Goal: Transaction & Acquisition: Purchase product/service

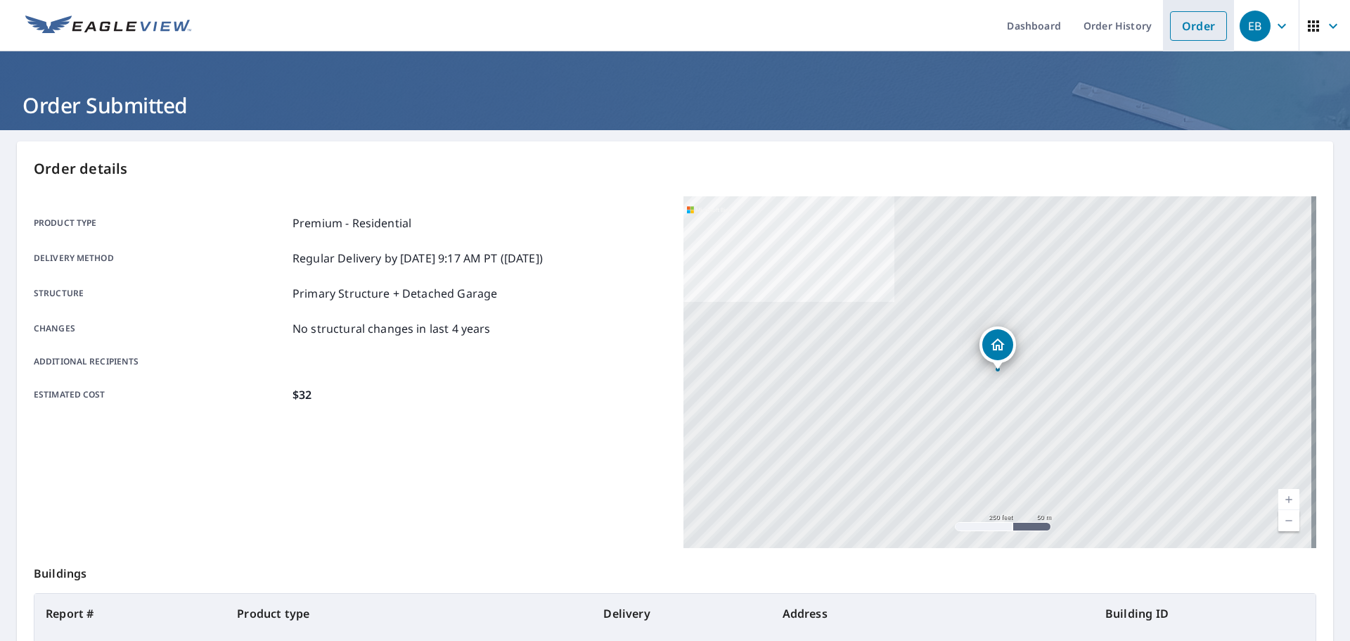
click at [1187, 23] on link "Order" at bounding box center [1198, 26] width 57 height 30
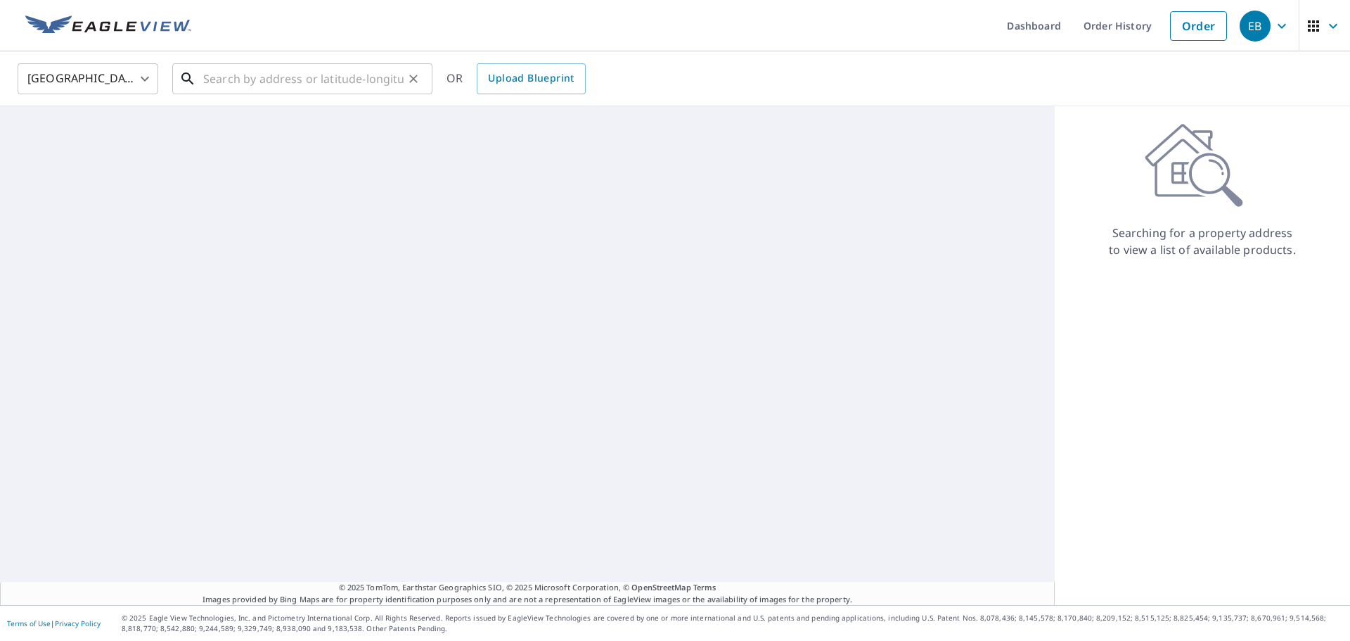
click at [300, 83] on input "text" at bounding box center [303, 78] width 200 height 39
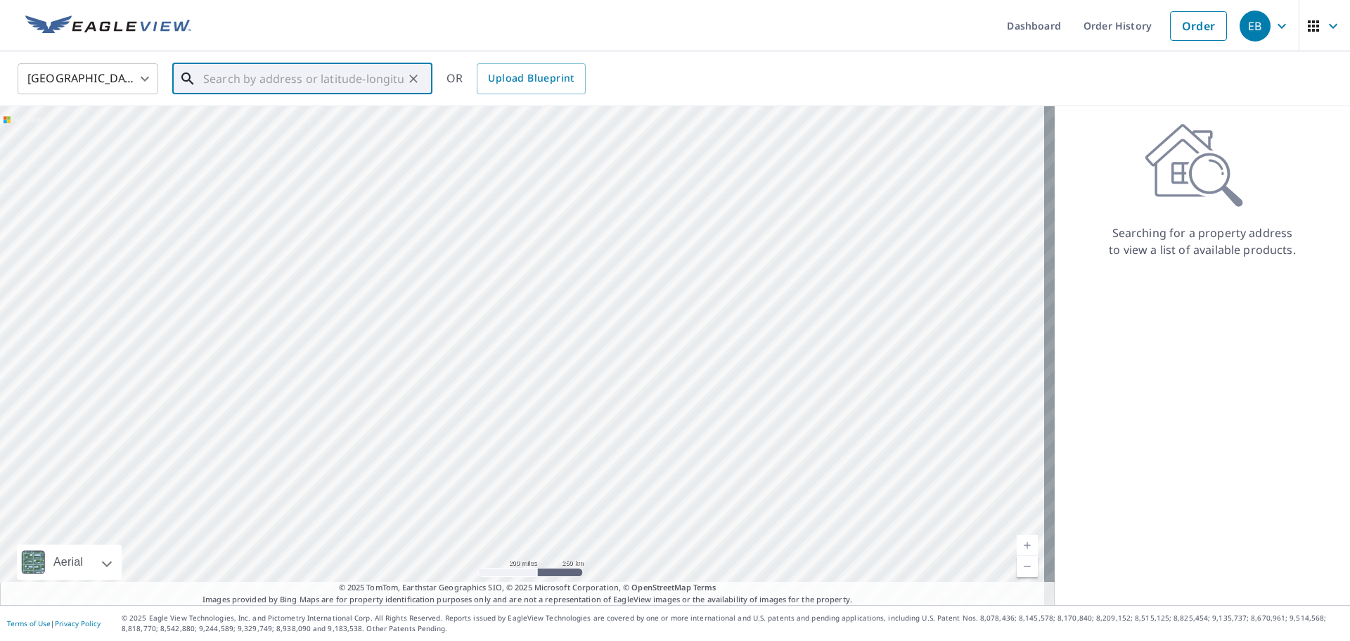
paste input "[STREET_ADDRESS][PERSON_NAME]"
click at [296, 135] on p "[GEOGRAPHIC_DATA]" at bounding box center [310, 135] width 221 height 14
type input "[STREET_ADDRESS][PERSON_NAME]"
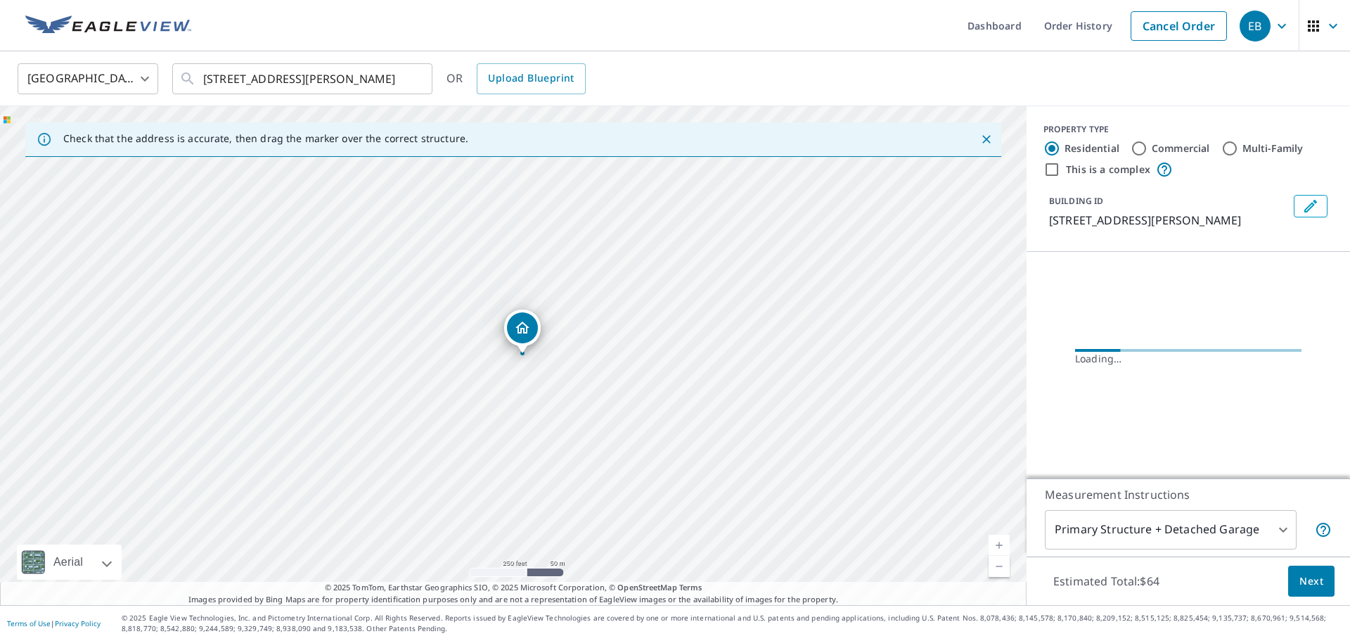
scroll to position [0, 0]
click at [989, 544] on link "Current Level 17, Zoom In" at bounding box center [999, 545] width 21 height 21
click at [989, 544] on link "Current Level 17.61902433679479, Zoom In" at bounding box center [999, 545] width 21 height 21
click at [989, 544] on link "Current Level 18.022362684002303, Zoom In Disabled" at bounding box center [999, 545] width 21 height 21
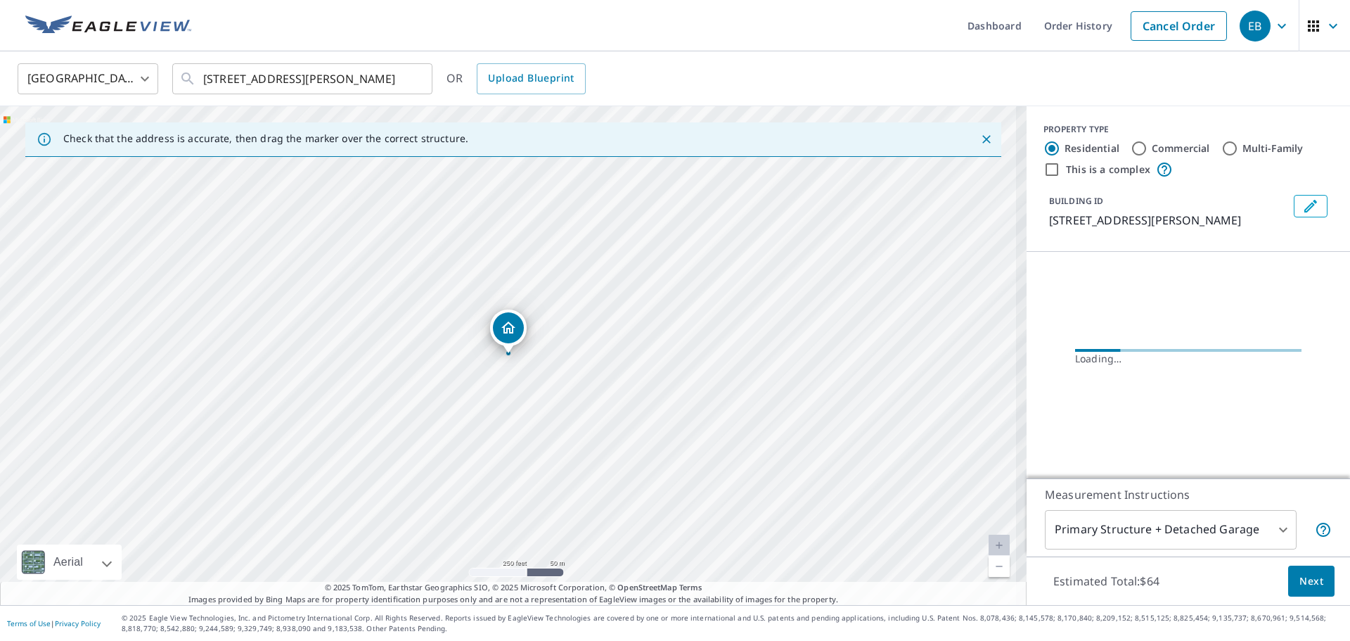
click at [989, 544] on link "Current Level 18.022362684002303, Zoom In Disabled" at bounding box center [999, 545] width 21 height 21
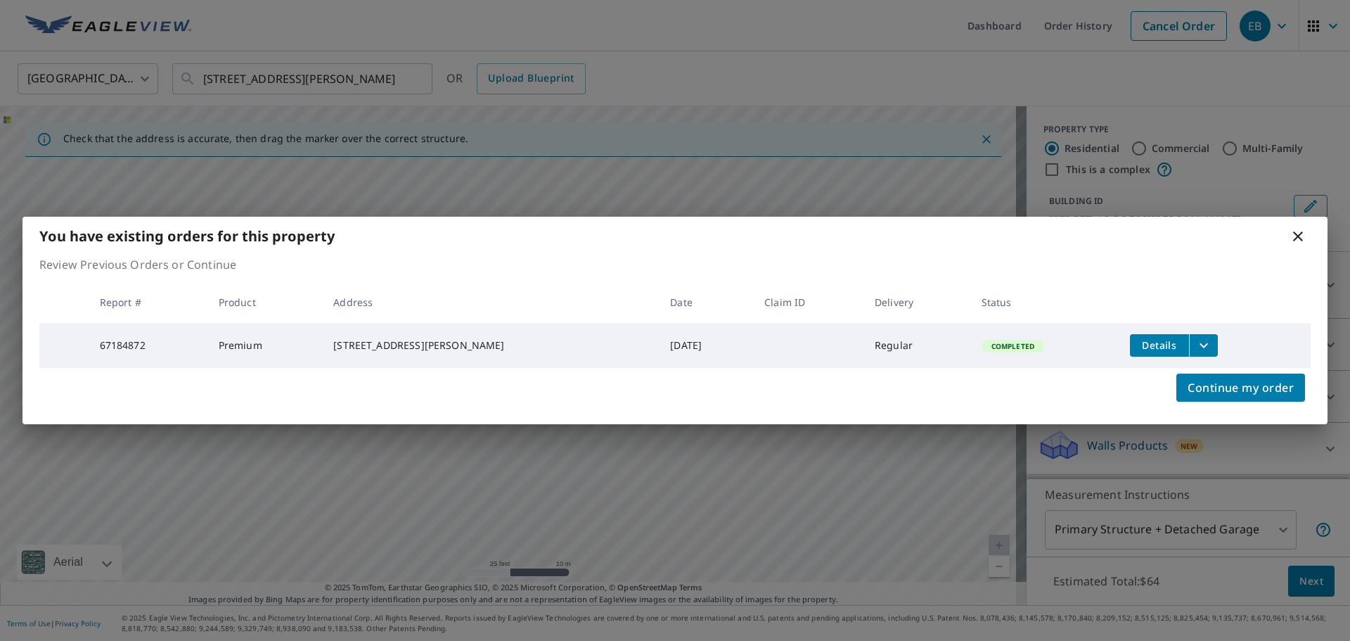
click at [1139, 340] on span "Details" at bounding box center [1160, 344] width 42 height 13
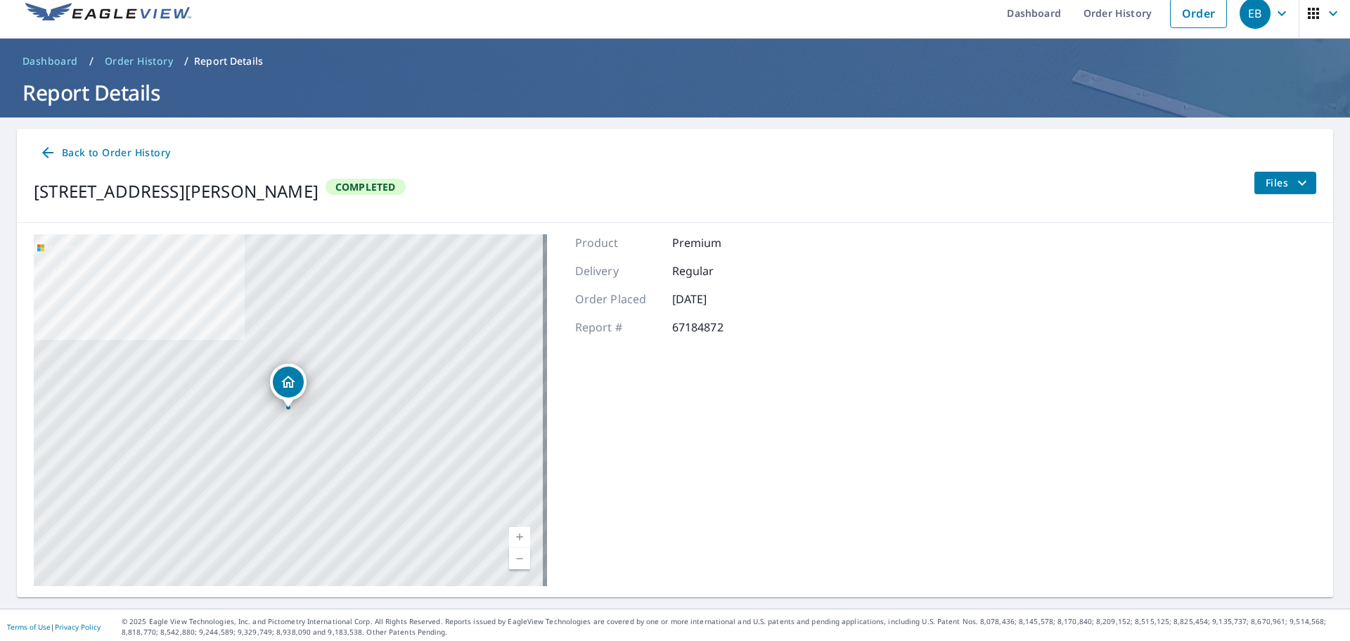
scroll to position [16, 0]
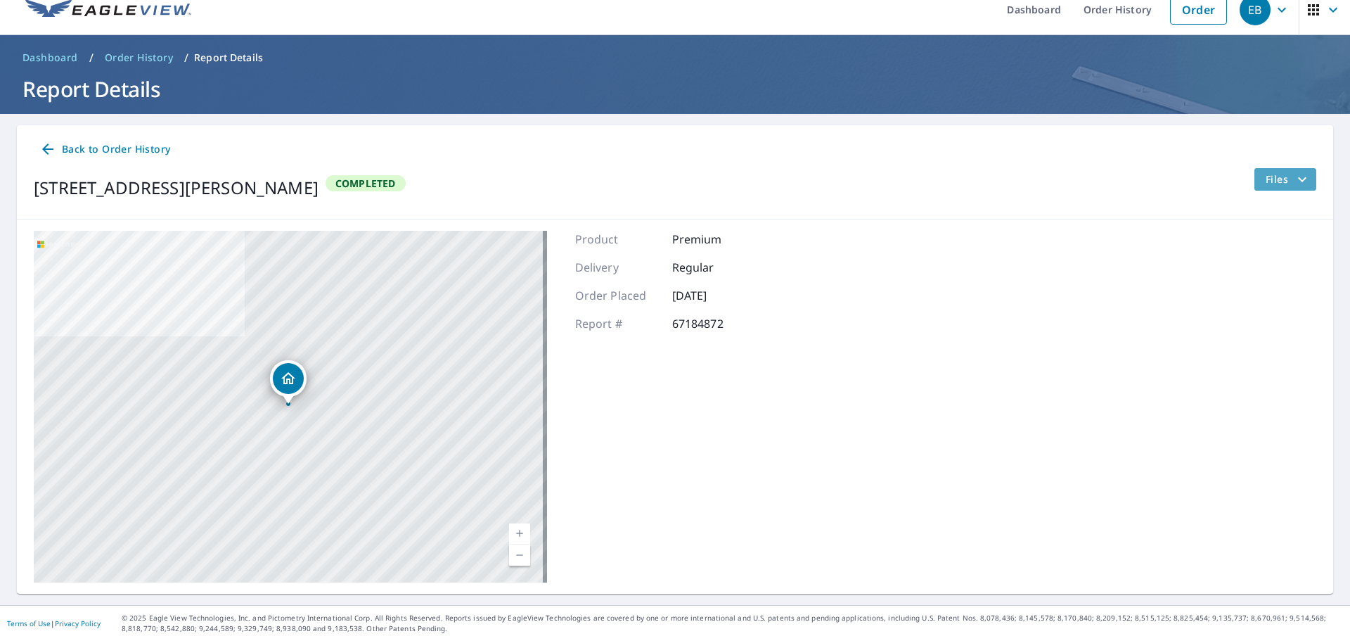
click at [1278, 171] on span "Files" at bounding box center [1288, 179] width 45 height 17
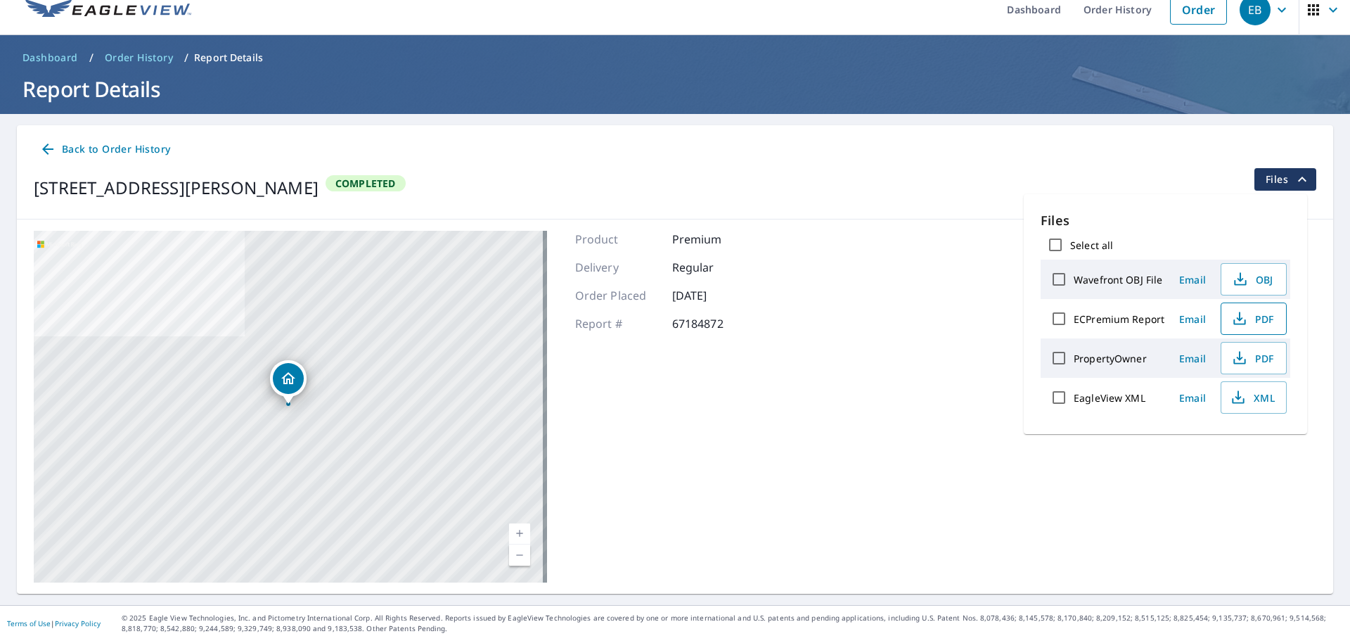
click at [1243, 314] on icon "button" at bounding box center [1239, 318] width 17 height 17
click at [1205, 18] on link "Order" at bounding box center [1198, 10] width 57 height 30
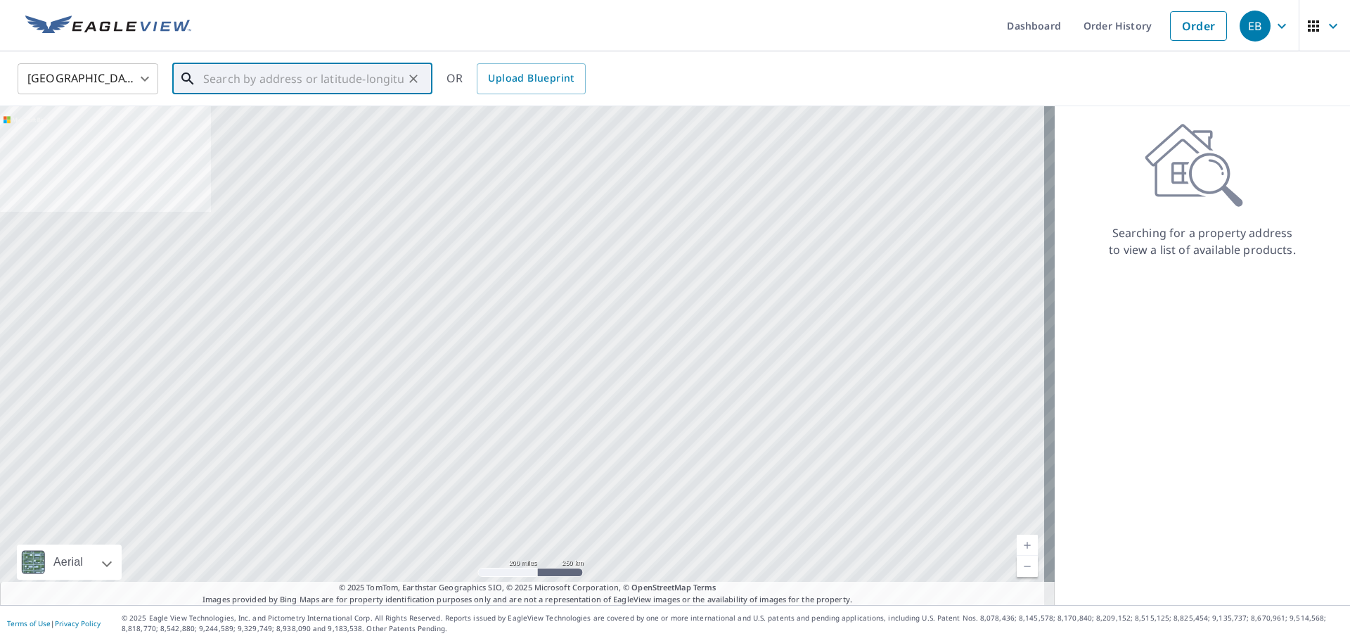
paste input "[STREET_ADDRESS][PERSON_NAME]"
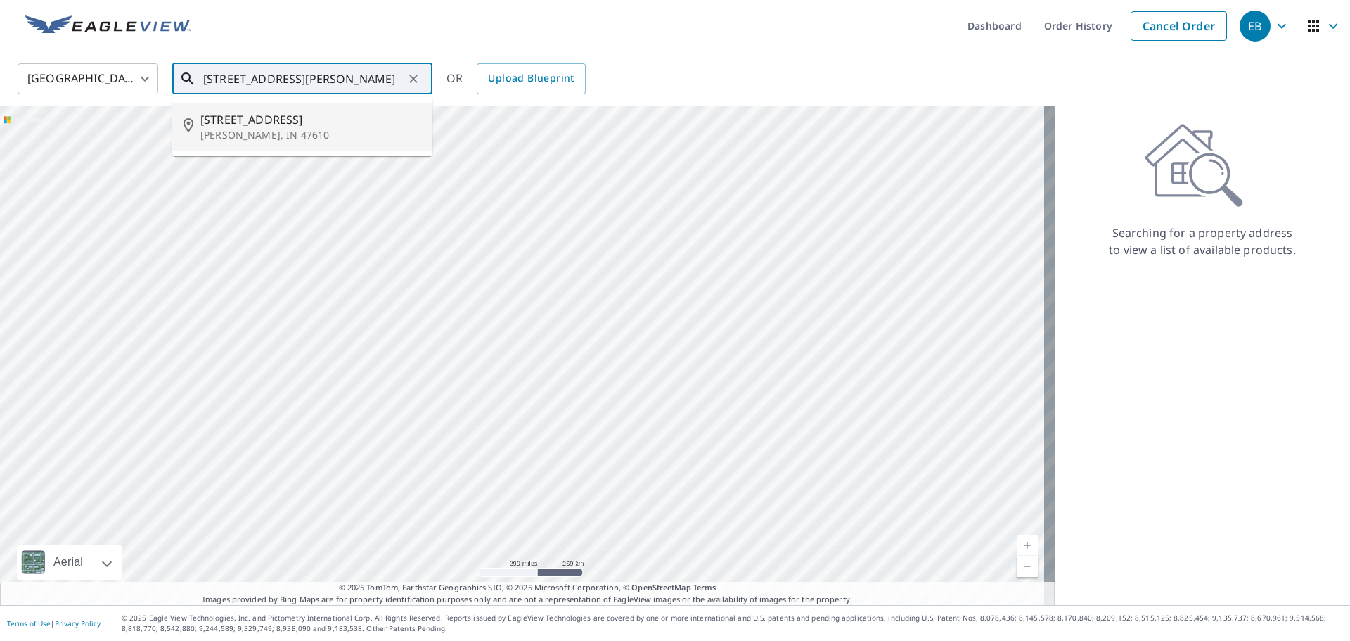
click at [292, 111] on span "[STREET_ADDRESS]" at bounding box center [310, 119] width 221 height 17
type input "[STREET_ADDRESS][PERSON_NAME]"
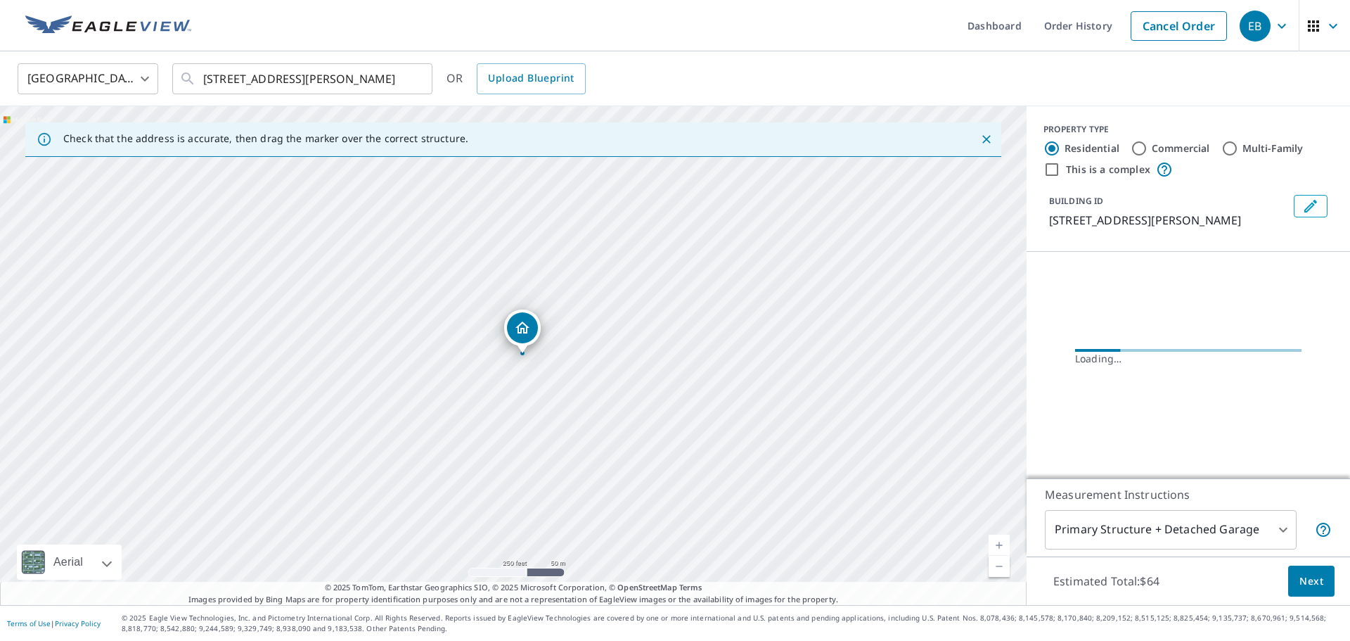
scroll to position [0, 0]
click at [993, 547] on link "Current Level 17, Zoom In" at bounding box center [999, 545] width 21 height 21
click at [993, 547] on link "Current Level 17.594612670754877, Zoom In" at bounding box center [999, 545] width 21 height 21
click at [993, 547] on link "Current Level 18.0809706846646, Zoom In Disabled" at bounding box center [999, 545] width 21 height 21
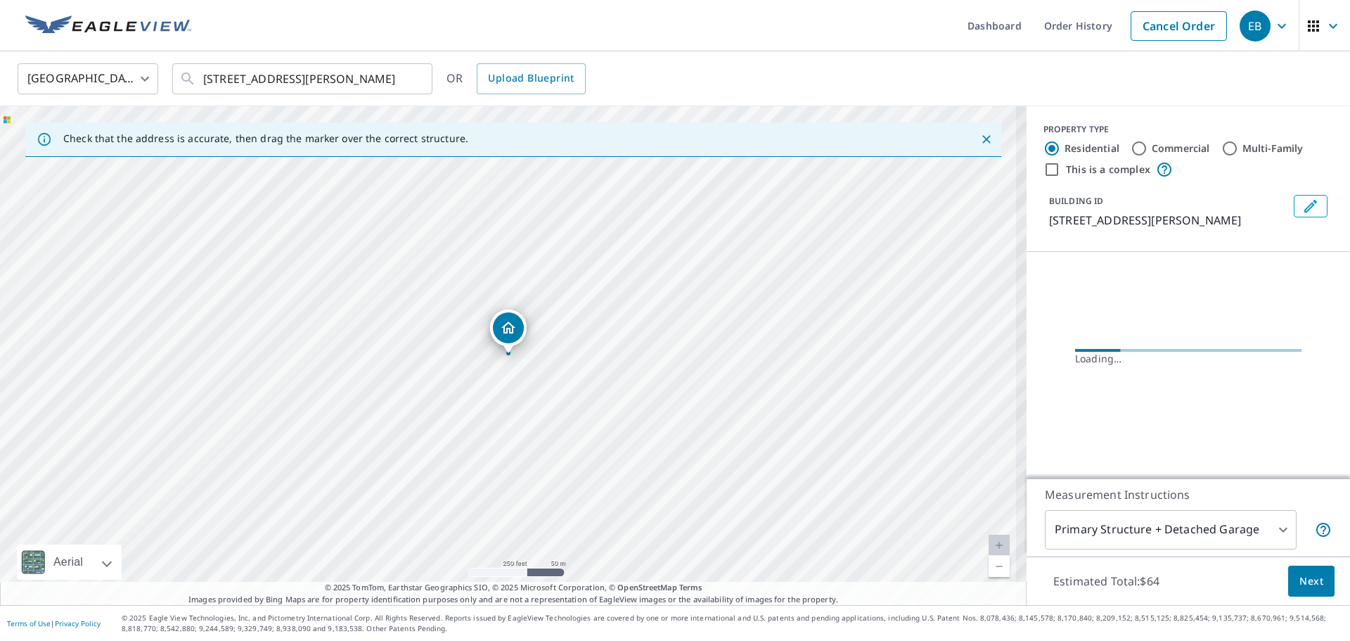
click at [993, 547] on link "Current Level 18.0809706846646, Zoom In Disabled" at bounding box center [999, 545] width 21 height 21
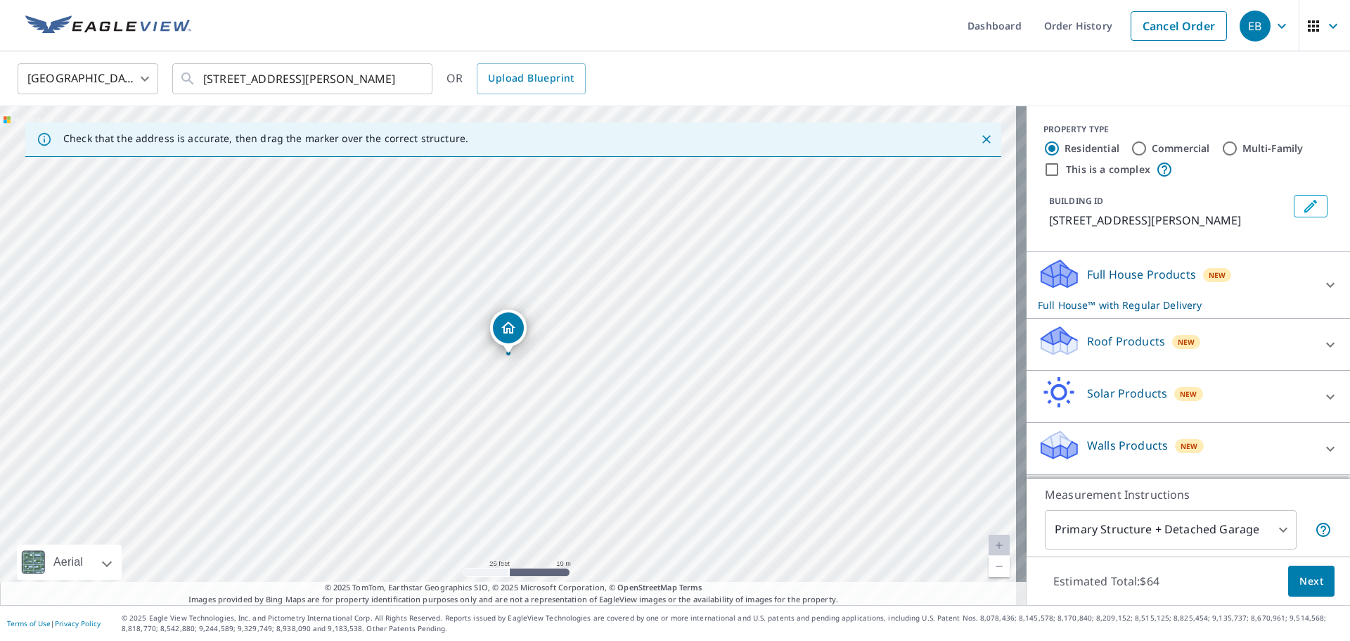
click at [1072, 353] on div "Roof Products New" at bounding box center [1176, 344] width 276 height 40
click at [1052, 393] on div "Premium $32" at bounding box center [1188, 384] width 301 height 40
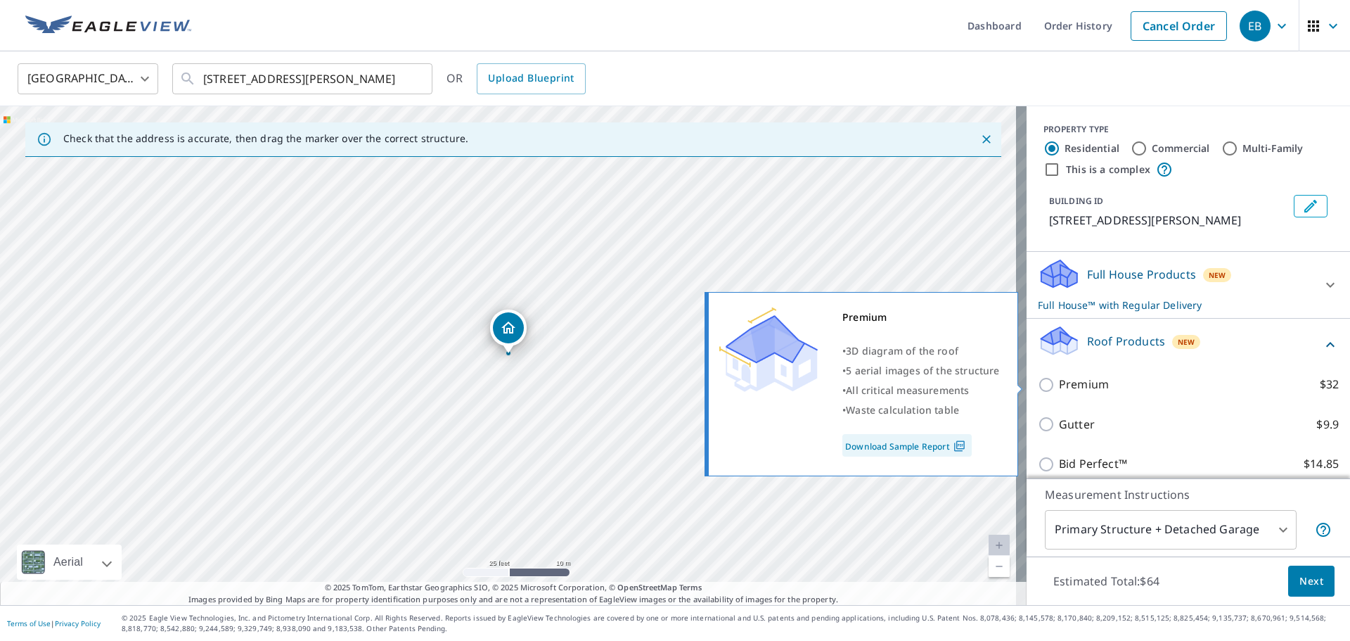
click at [1059, 388] on p "Premium" at bounding box center [1084, 385] width 50 height 18
click at [1054, 388] on input "Premium $32" at bounding box center [1048, 384] width 21 height 17
checkbox input "true"
checkbox input "false"
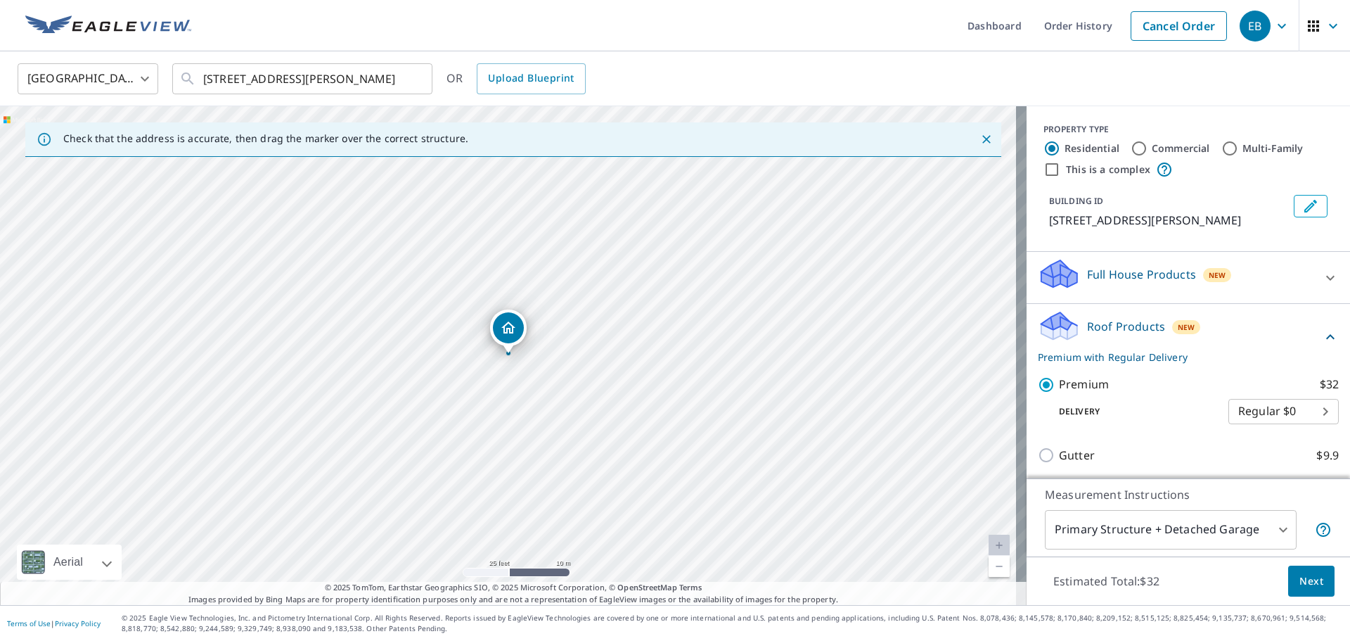
click at [1296, 570] on button "Next" at bounding box center [1311, 581] width 46 height 32
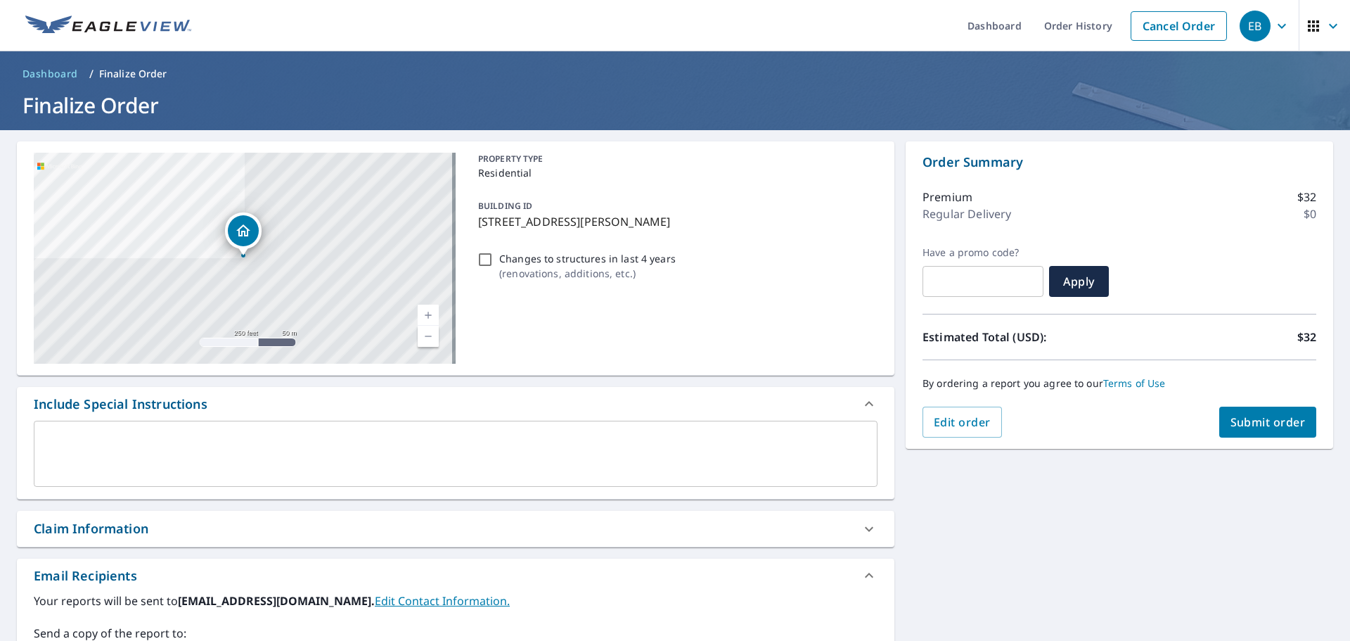
click at [1246, 421] on span "Submit order" at bounding box center [1268, 421] width 75 height 15
checkbox input "true"
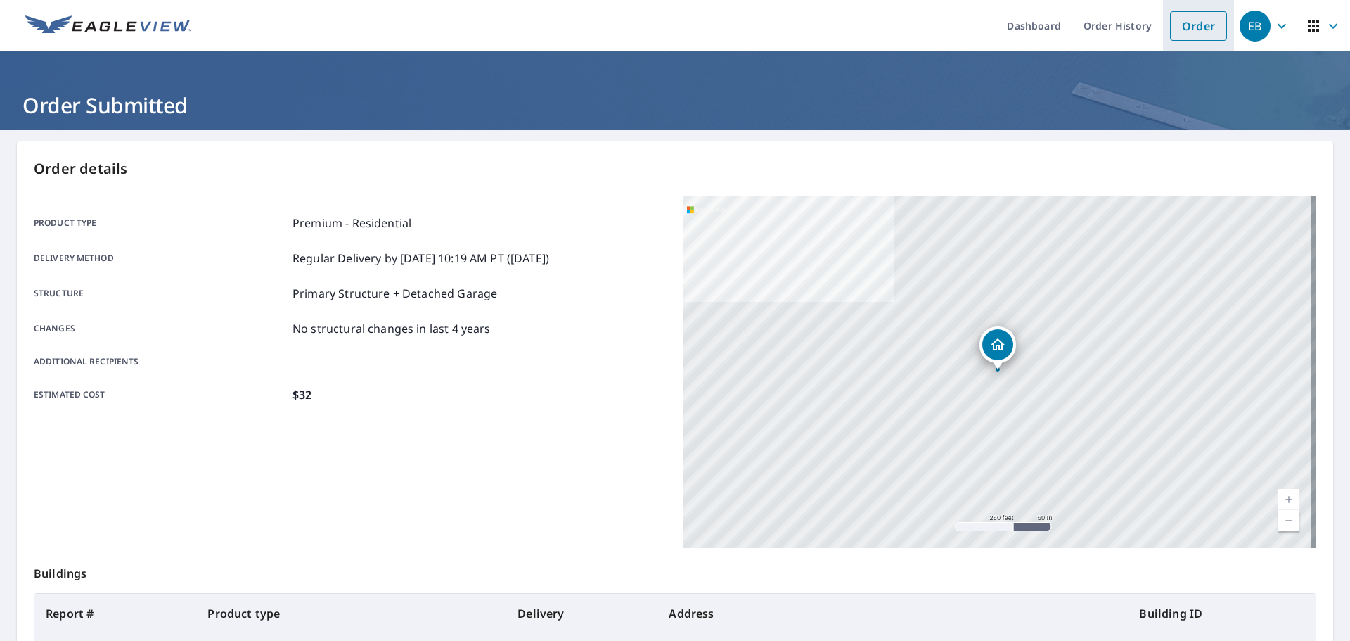
click at [1182, 29] on link "Order" at bounding box center [1198, 26] width 57 height 30
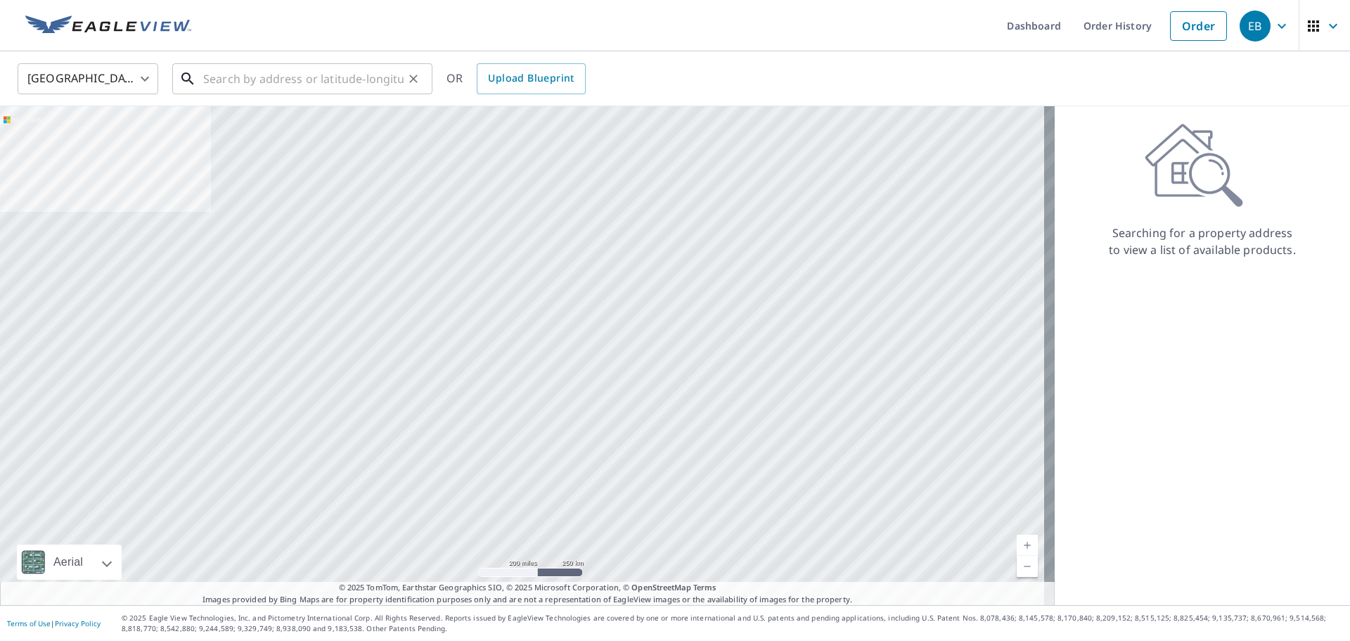
click at [291, 86] on input "text" at bounding box center [303, 78] width 200 height 39
paste input "[STREET_ADDRESS][PERSON_NAME]"
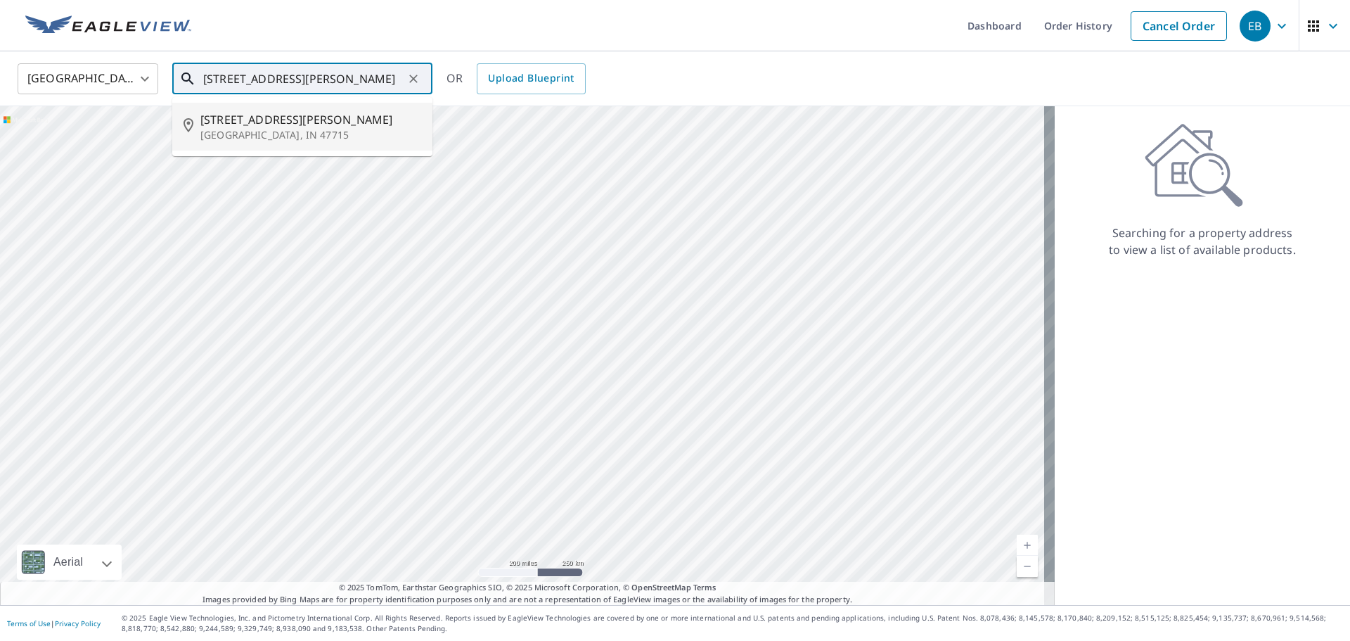
click at [261, 135] on p "[GEOGRAPHIC_DATA], IN 47715" at bounding box center [310, 135] width 221 height 14
type input "[STREET_ADDRESS][PERSON_NAME]"
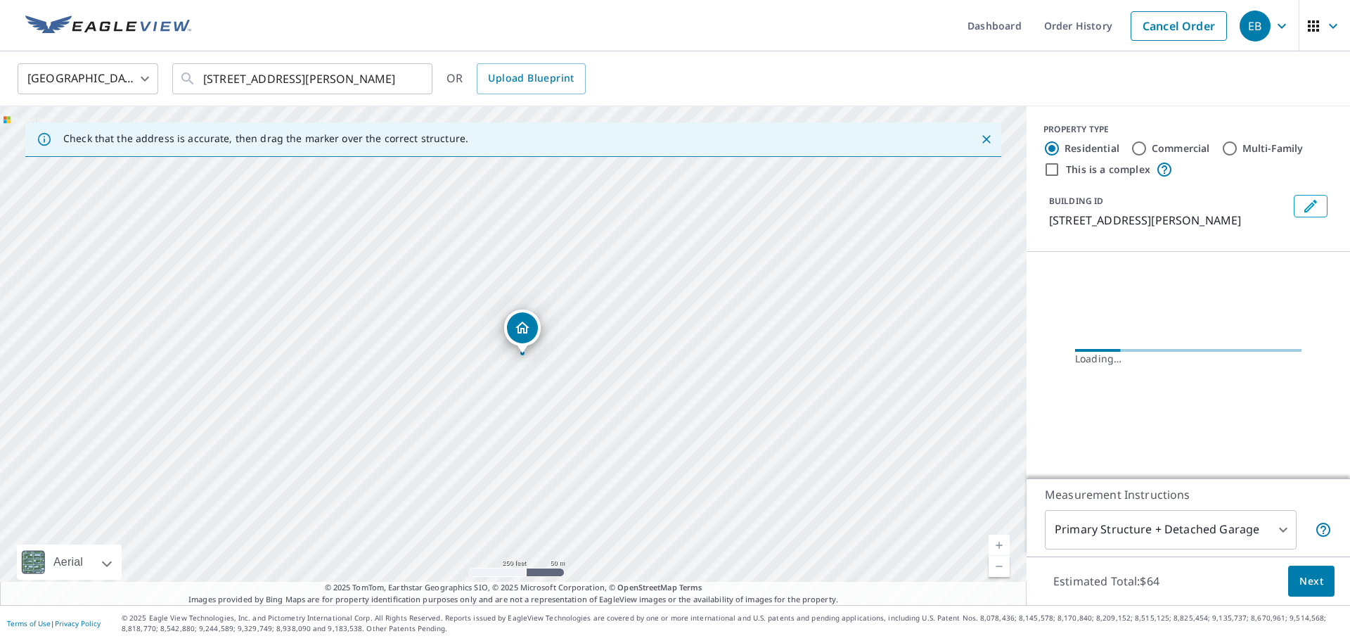
scroll to position [0, 0]
click at [990, 540] on link "Current Level 17, Zoom In" at bounding box center [999, 545] width 21 height 21
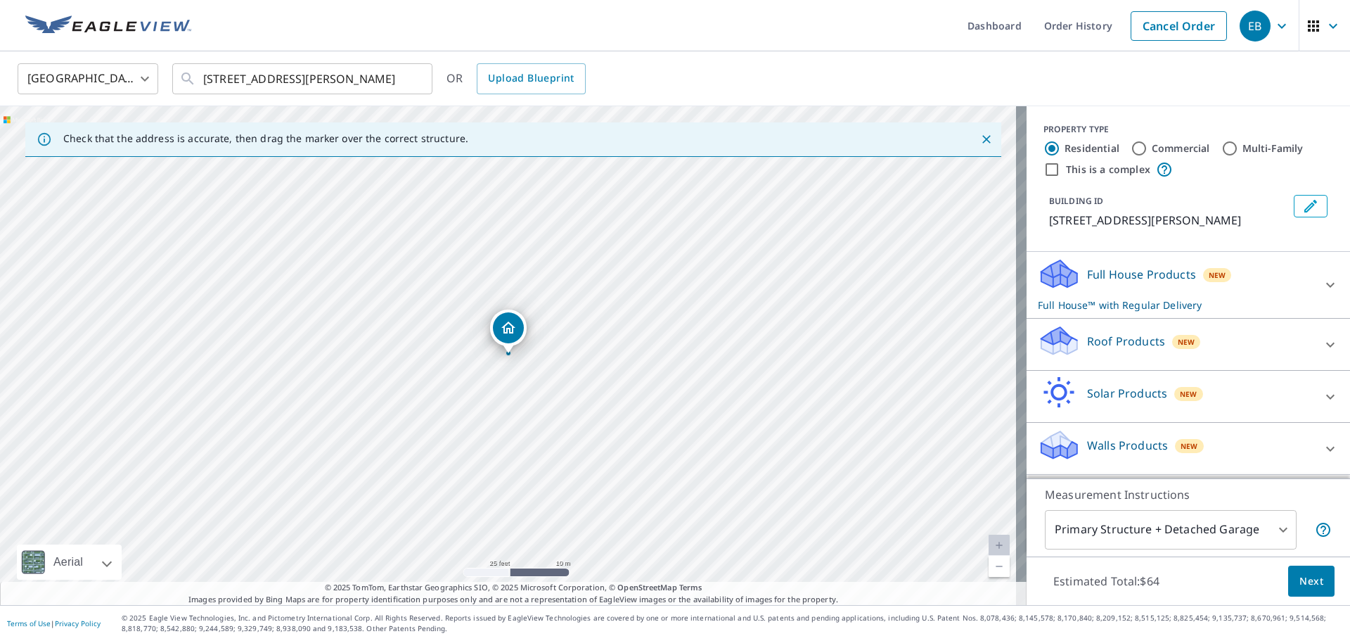
click at [1103, 340] on p "Roof Products" at bounding box center [1126, 341] width 78 height 17
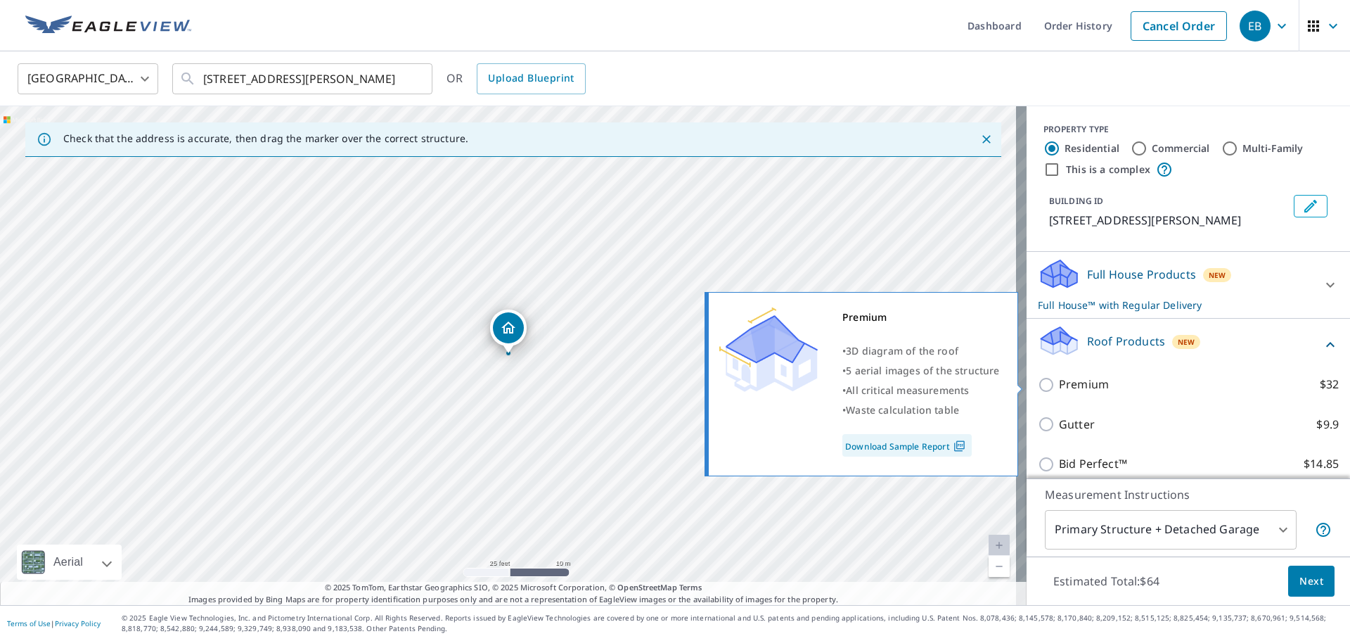
click at [1068, 385] on p "Premium" at bounding box center [1084, 385] width 50 height 18
click at [1059, 385] on input "Premium $32" at bounding box center [1048, 384] width 21 height 17
checkbox input "true"
checkbox input "false"
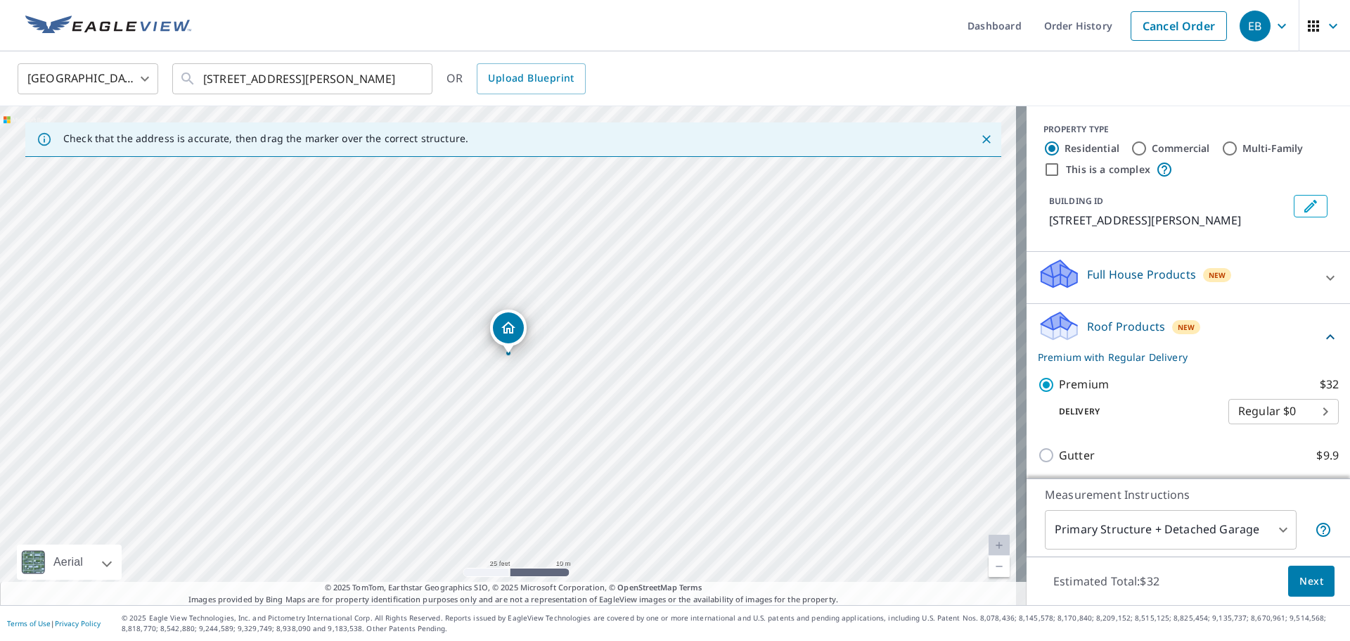
click at [1301, 589] on span "Next" at bounding box center [1312, 581] width 24 height 18
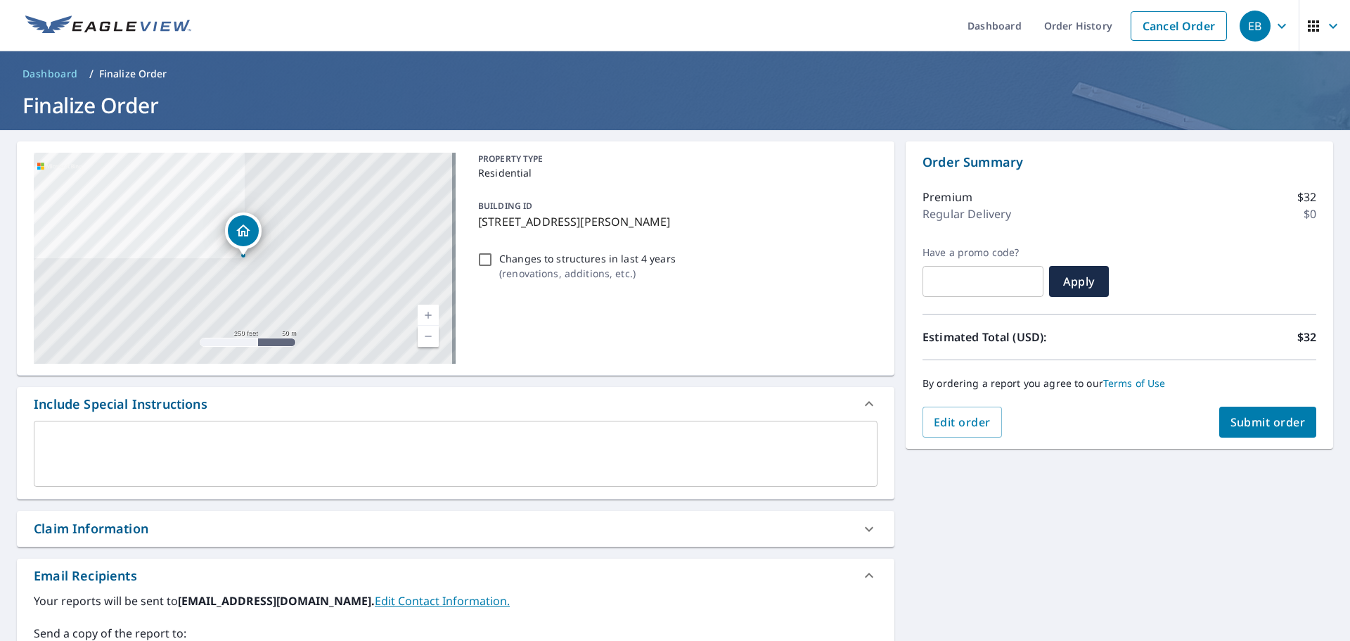
click at [1250, 431] on button "Submit order" at bounding box center [1269, 422] width 98 height 31
checkbox input "true"
